Goal: Transaction & Acquisition: Purchase product/service

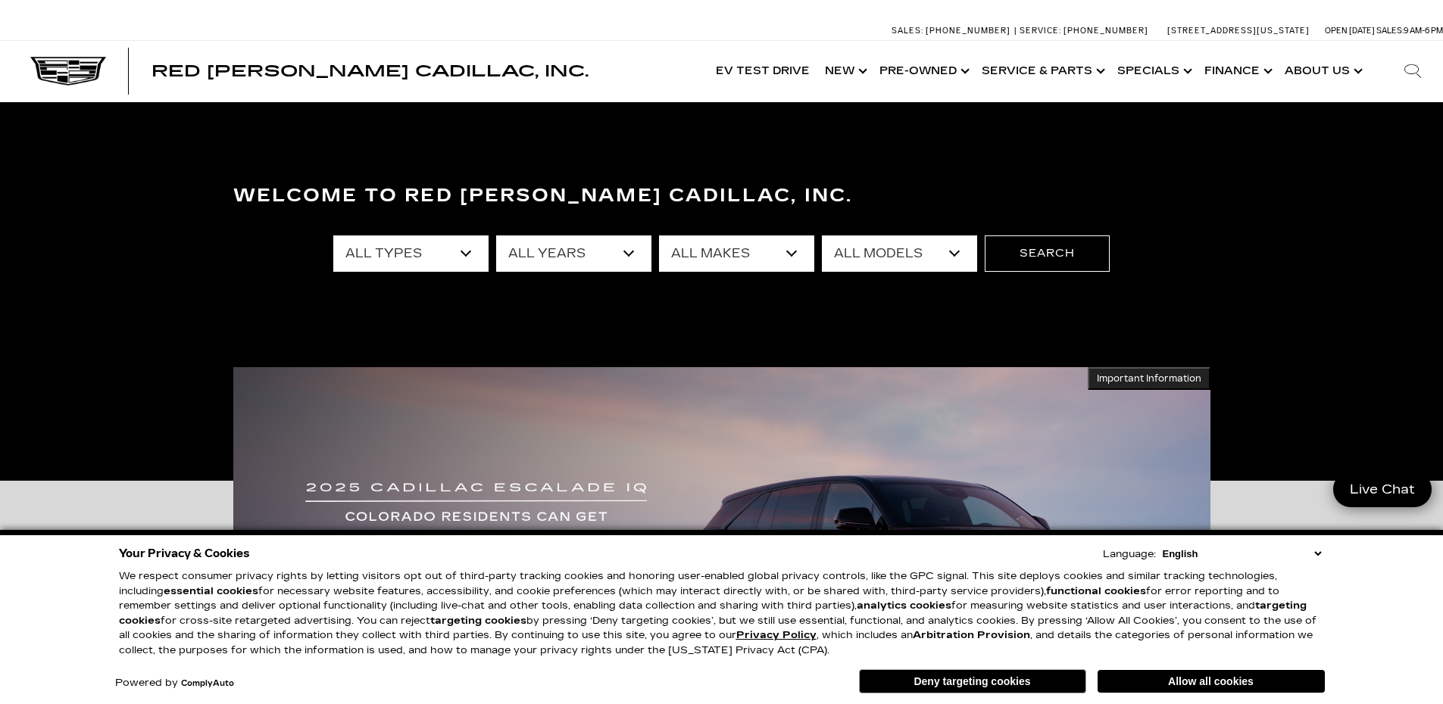
click at [467, 257] on select "All Types New Used Certified Used Demo" at bounding box center [410, 254] width 155 height 36
click at [407, 324] on div "Welcome to Red Noland Cadillac, Inc. All Types New Used Certified Used Demo All…" at bounding box center [721, 294] width 1443 height 227
click at [476, 265] on select "All Types New Used Certified Used Demo" at bounding box center [410, 254] width 155 height 36
select select "Used"
click at [333, 236] on select "All Types New Used Certified Used Demo" at bounding box center [410, 254] width 155 height 36
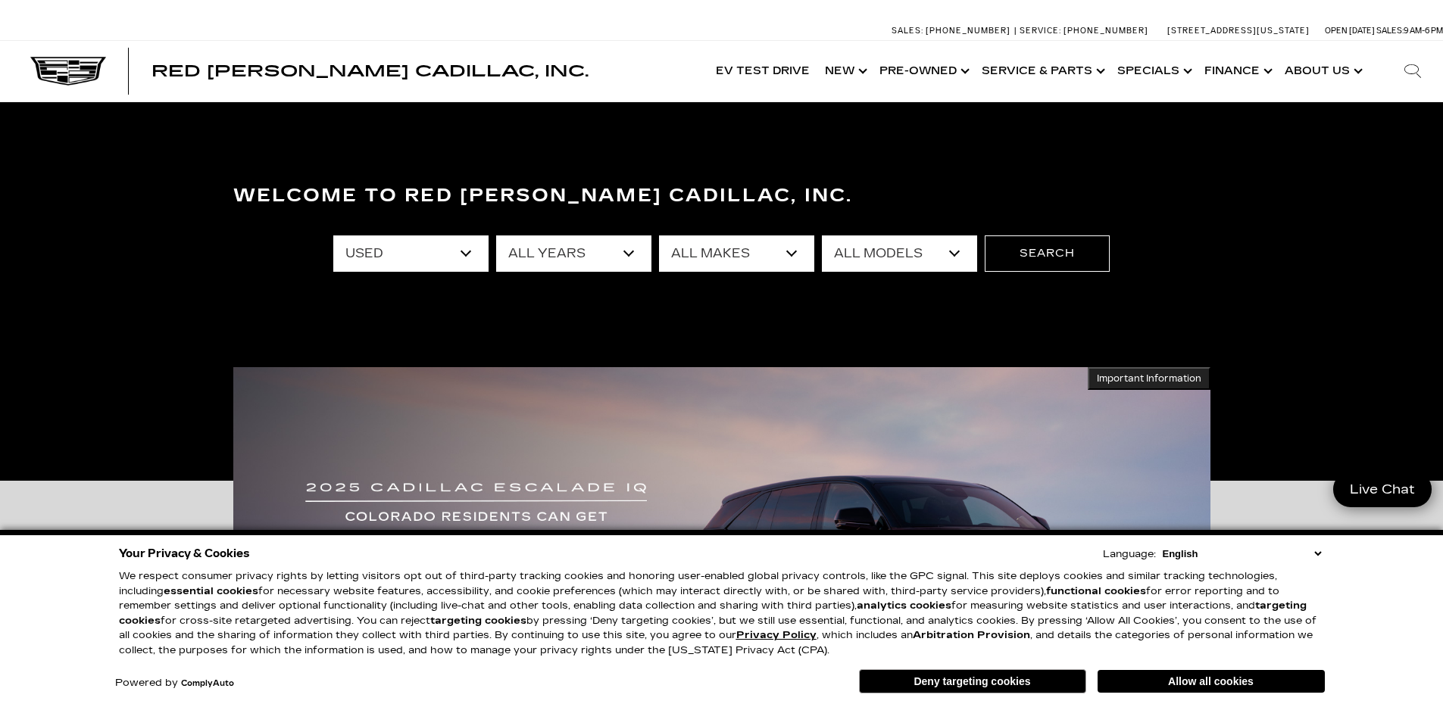
click at [538, 254] on select "All Years 2025 2024 2023 2022 2021 2020 2019 2018 2017 2016 2015 2014 2013" at bounding box center [573, 254] width 155 height 36
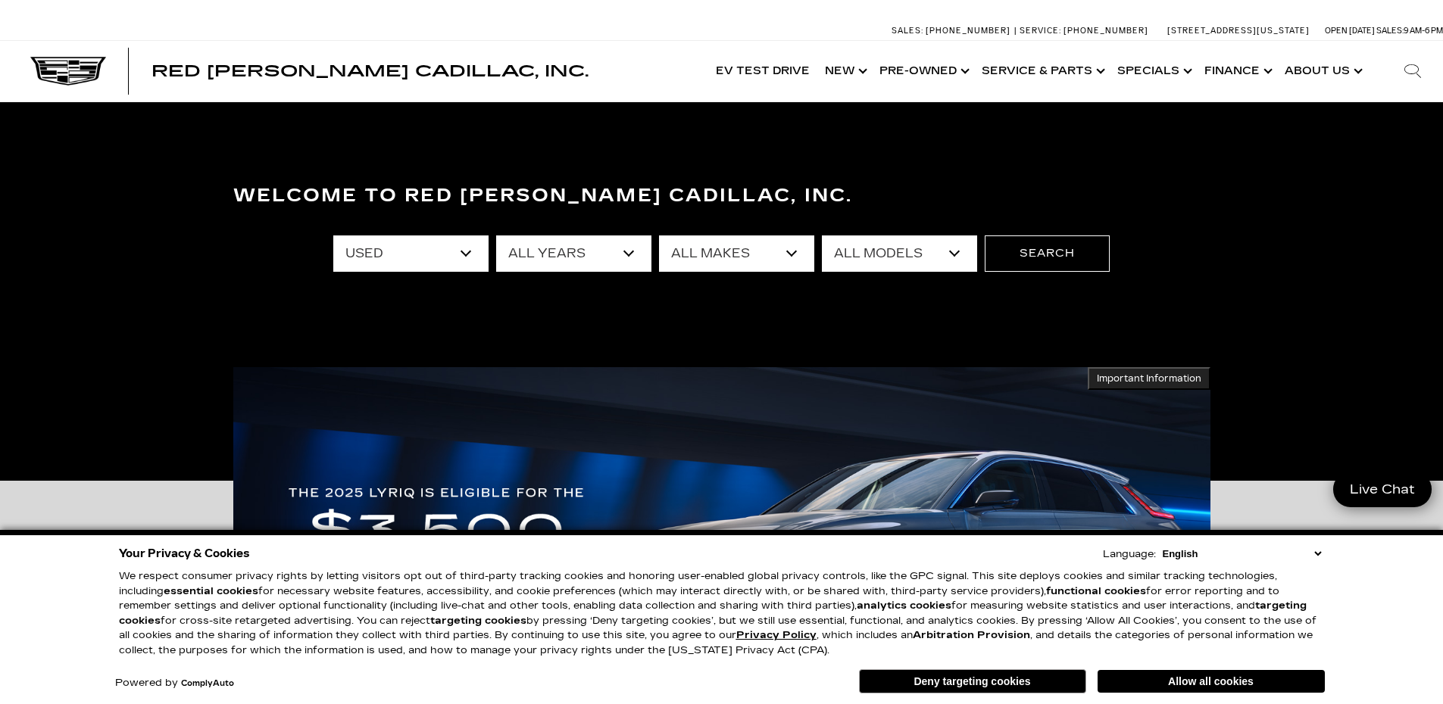
click at [496, 236] on select "All Years 2025 2024 2023 2022 2021 2020 2019 2018 2017 2016 2015 2014 2013" at bounding box center [573, 254] width 155 height 36
click at [670, 261] on select "All Makes Audi BMW Buick Cadillac Chevrolet Honda Jeep Land Rover Lexus Mercede…" at bounding box center [736, 254] width 155 height 36
select select "Cadillac"
click at [659, 236] on select "All Makes Audi BMW Buick Cadillac Chevrolet Honda Jeep Land Rover Lexus Mercede…" at bounding box center [736, 254] width 155 height 36
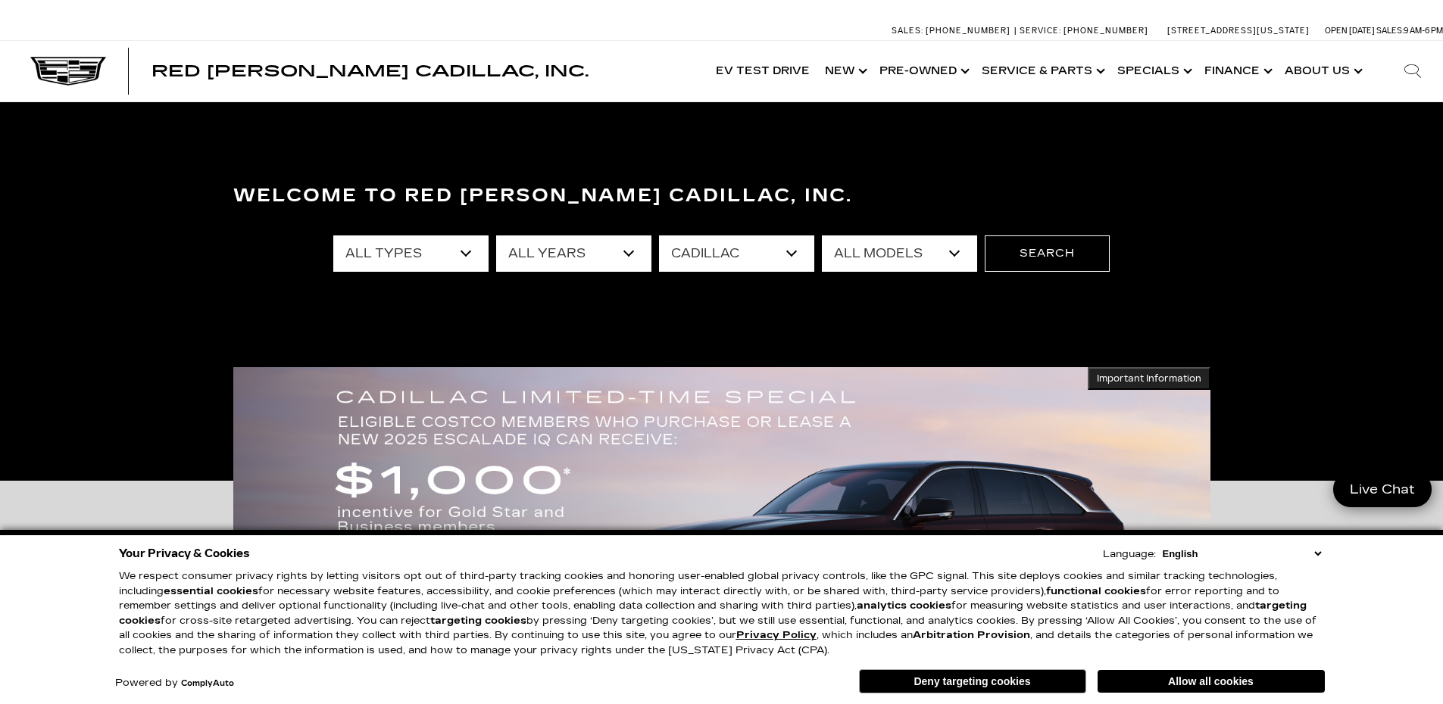
click at [956, 260] on select "All Models Escalade LYRIQ SRX XT4 XT5 XT6" at bounding box center [899, 254] width 155 height 36
select select "Escalade"
click at [822, 236] on select "All Models Escalade LYRIQ SRX XT4 XT5 XT6" at bounding box center [899, 254] width 155 height 36
click at [1055, 259] on button "Search" at bounding box center [1047, 254] width 125 height 36
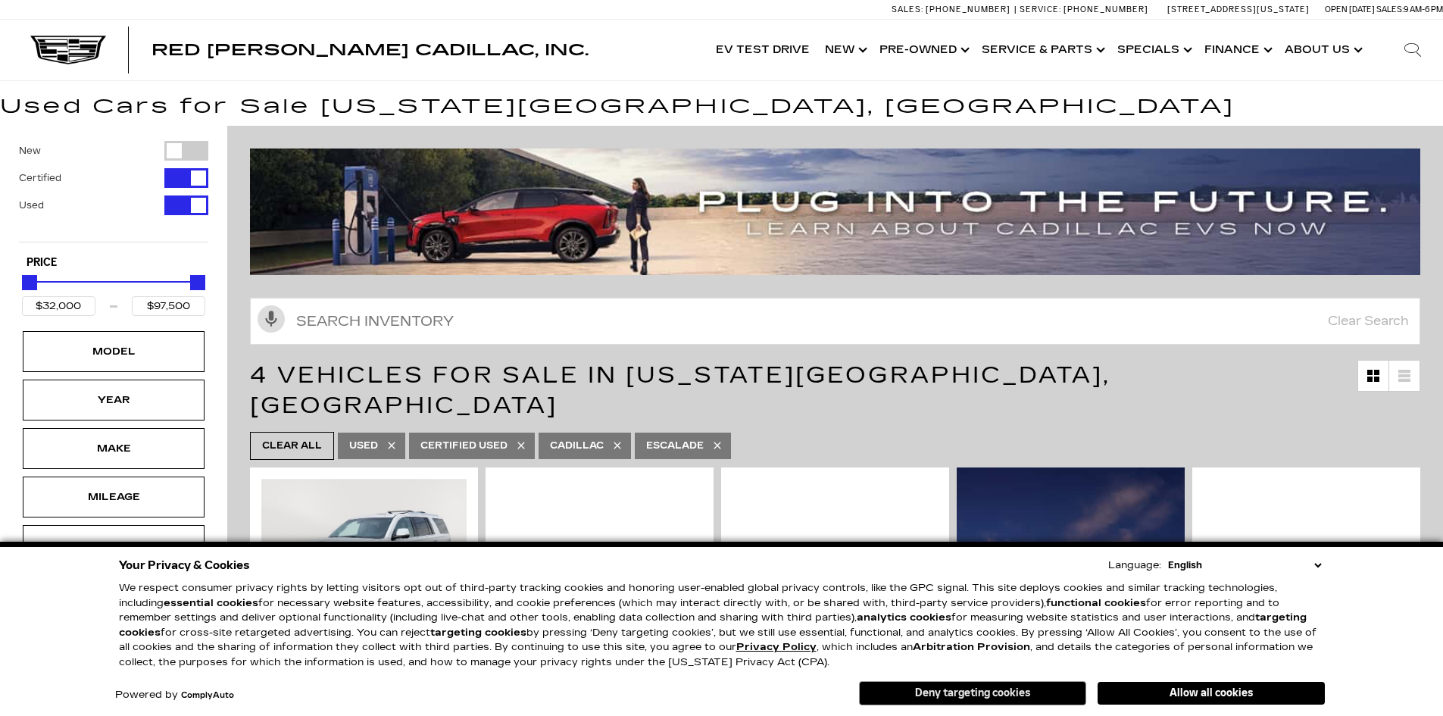
click at [1045, 688] on button "Deny targeting cookies" at bounding box center [972, 693] width 227 height 24
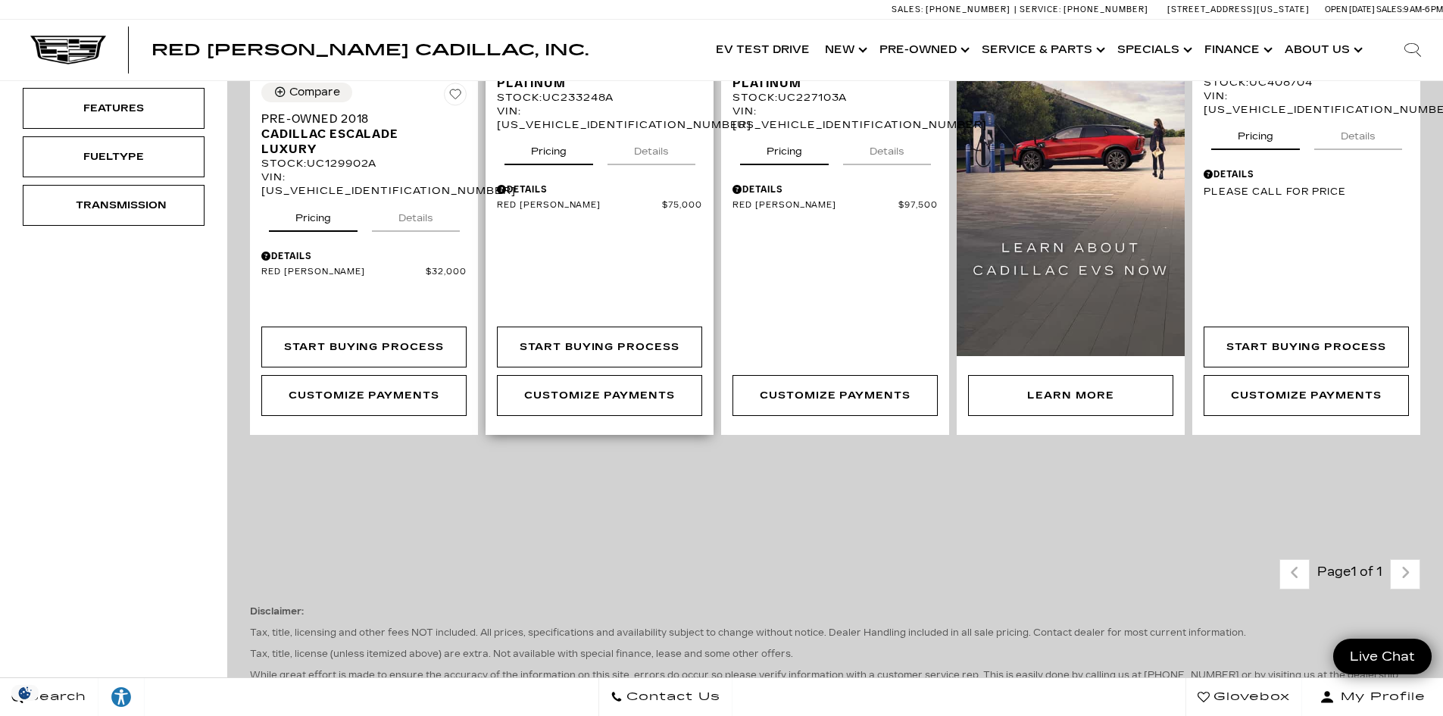
scroll to position [379, 0]
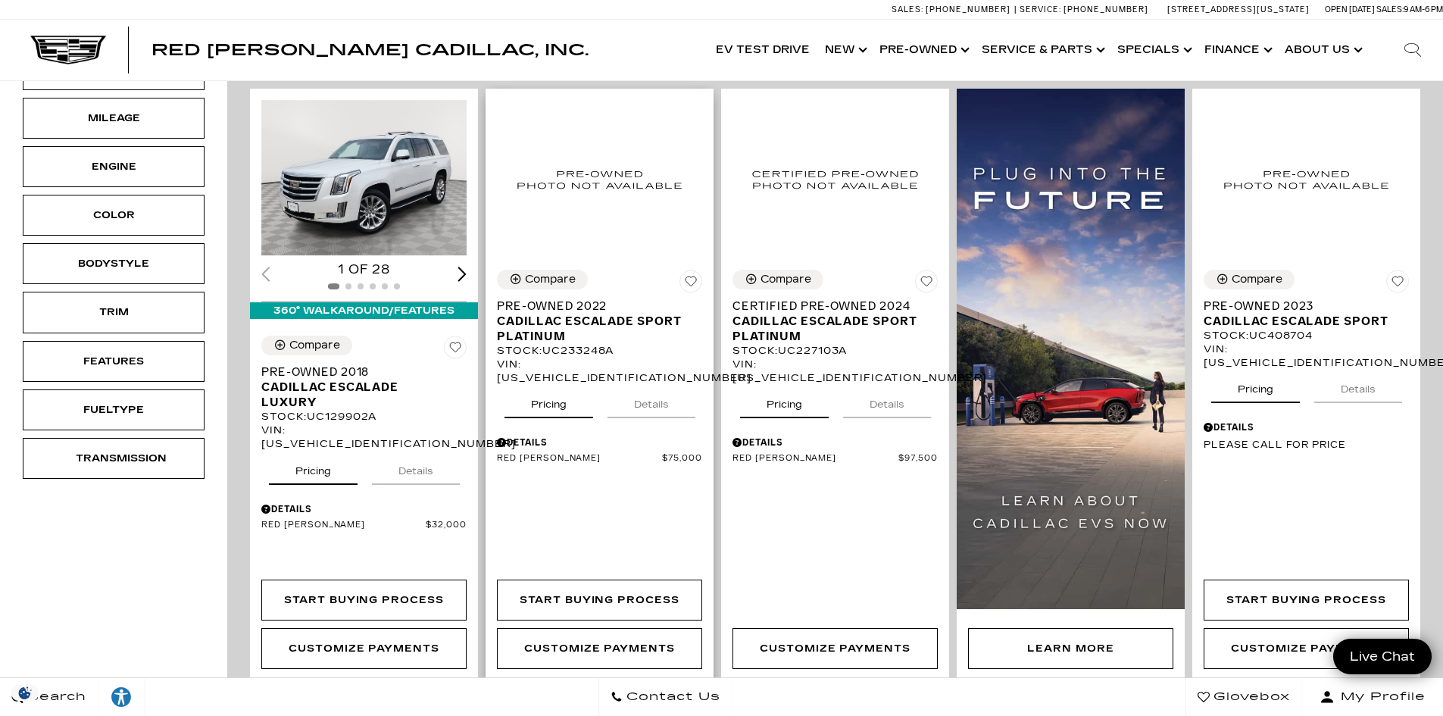
click at [529, 436] on div "Details" at bounding box center [599, 443] width 205 height 14
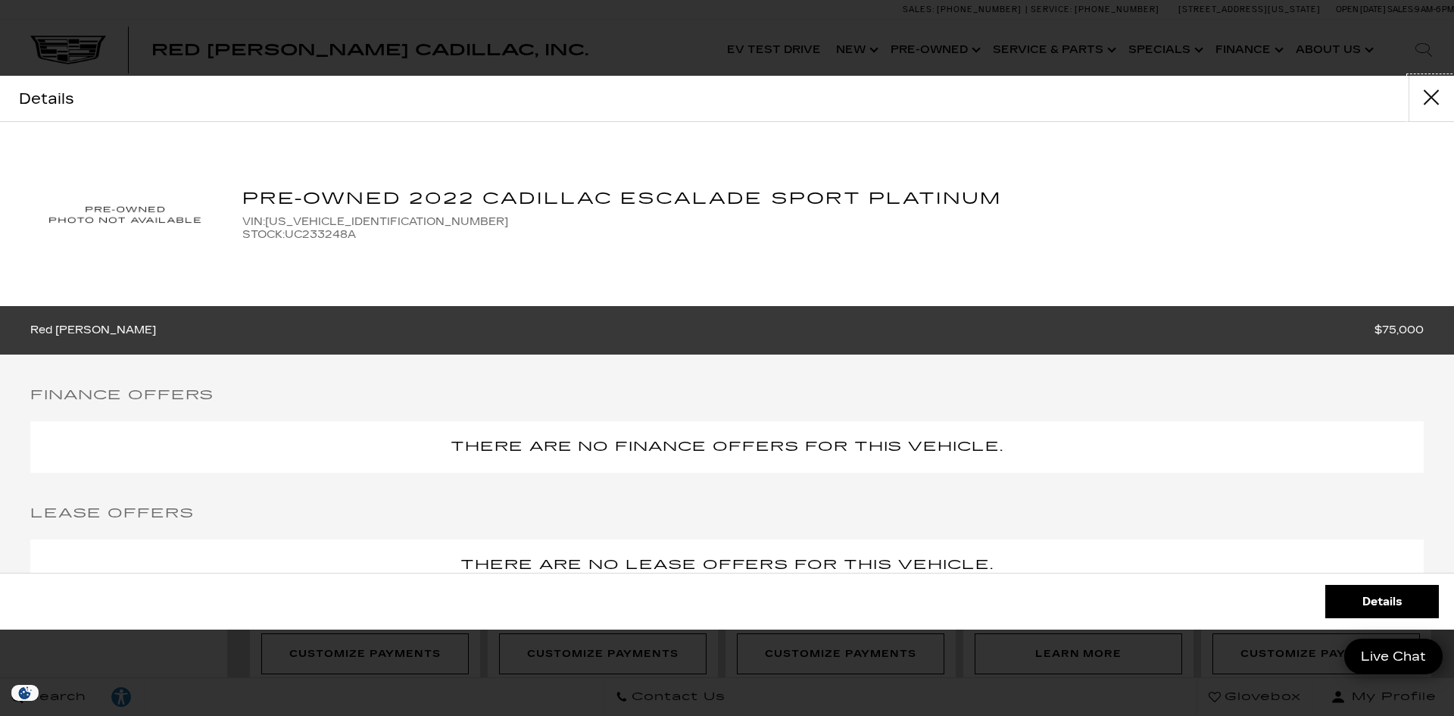
click at [1430, 91] on button "close" at bounding box center [1431, 98] width 45 height 45
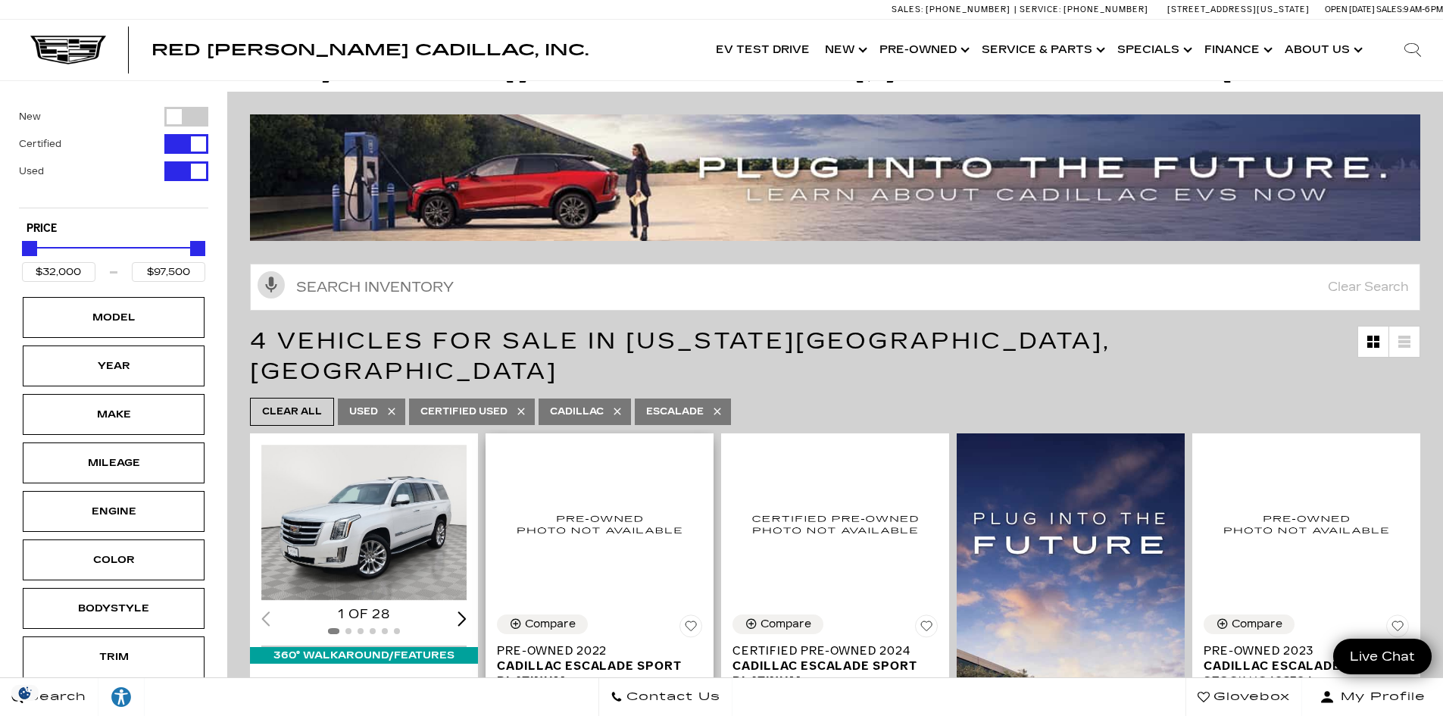
scroll to position [0, 0]
